Goal: Task Accomplishment & Management: Manage account settings

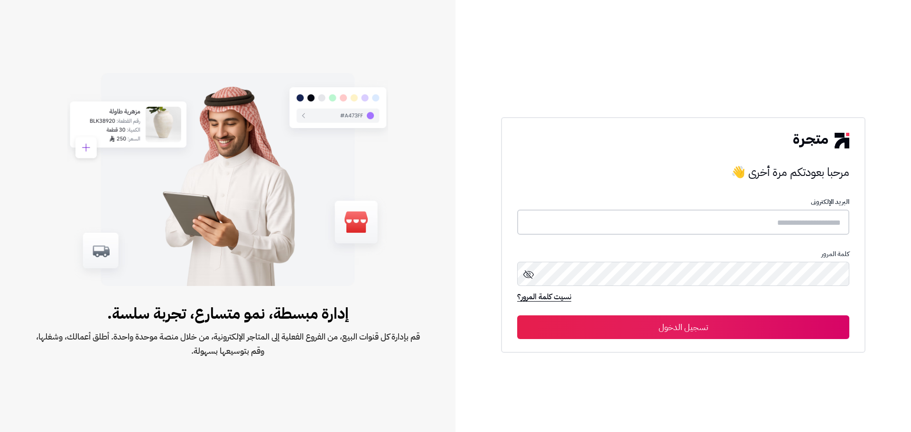
type input "**********"
click at [770, 327] on button "تسجيل الدخول" at bounding box center [683, 327] width 332 height 24
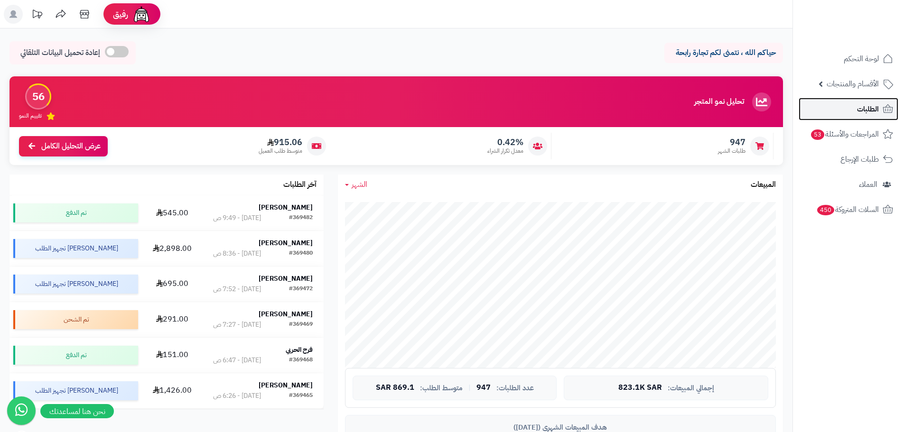
click at [867, 104] on span "الطلبات" at bounding box center [868, 108] width 22 height 13
